Goal: Information Seeking & Learning: Check status

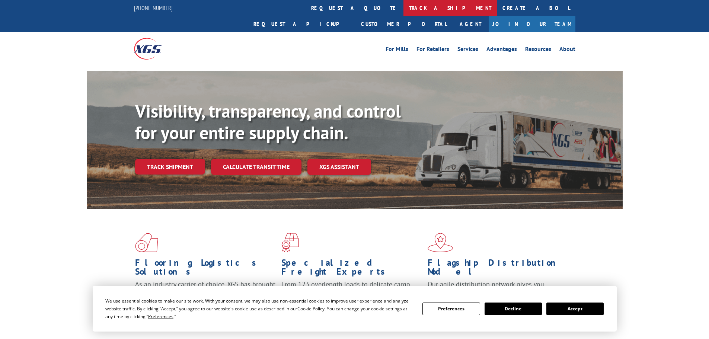
click at [403, 10] on link "track a shipment" at bounding box center [449, 8] width 93 height 16
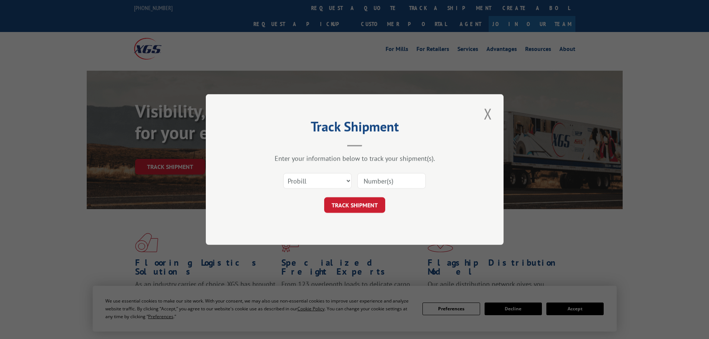
click at [405, 185] on input at bounding box center [391, 181] width 68 height 16
paste input "248120"
type input "248120"
click button "TRACK SHIPMENT" at bounding box center [354, 205] width 61 height 16
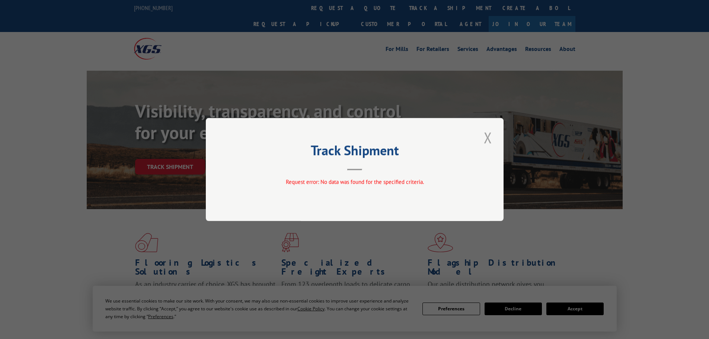
click at [491, 143] on button "Close modal" at bounding box center [488, 137] width 13 height 20
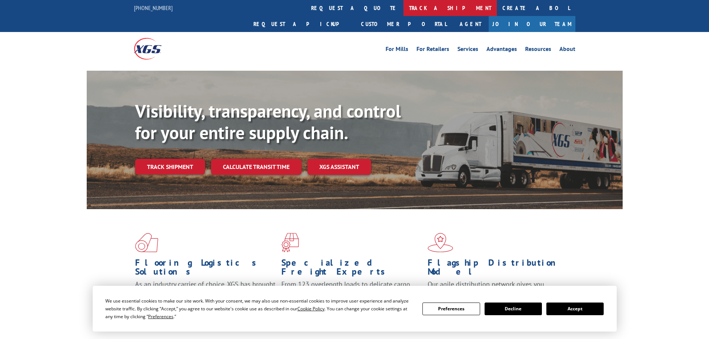
click at [403, 9] on link "track a shipment" at bounding box center [449, 8] width 93 height 16
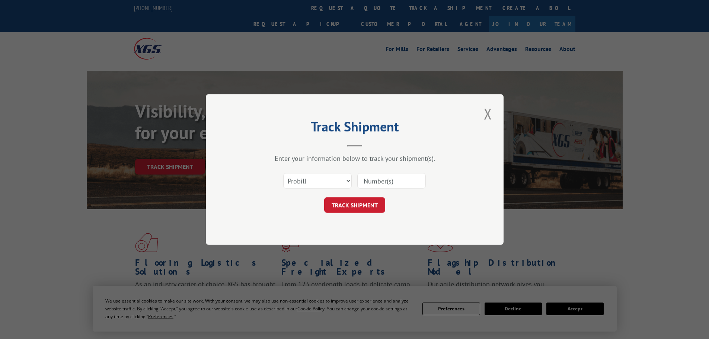
click at [371, 182] on input at bounding box center [391, 181] width 68 height 16
paste input "248120"
type input "248120"
click at [365, 200] on button "TRACK SHIPMENT" at bounding box center [354, 205] width 61 height 16
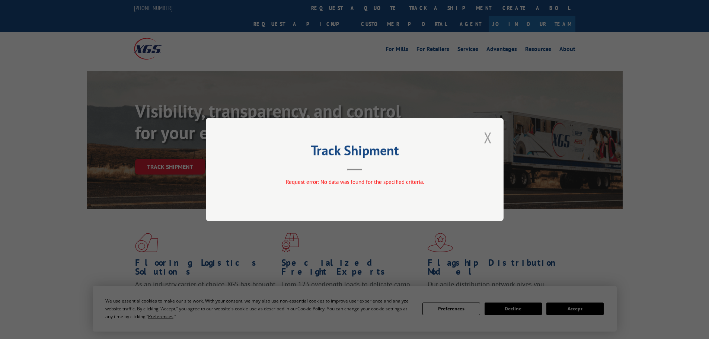
click at [492, 135] on button "Close modal" at bounding box center [488, 137] width 13 height 20
